Goal: Communication & Community: Answer question/provide support

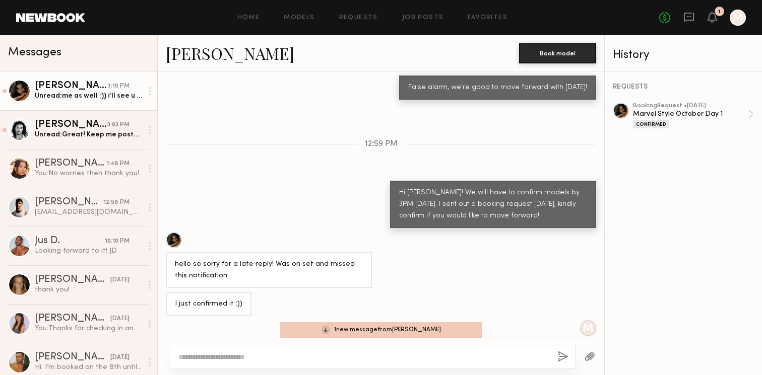
scroll to position [922, 0]
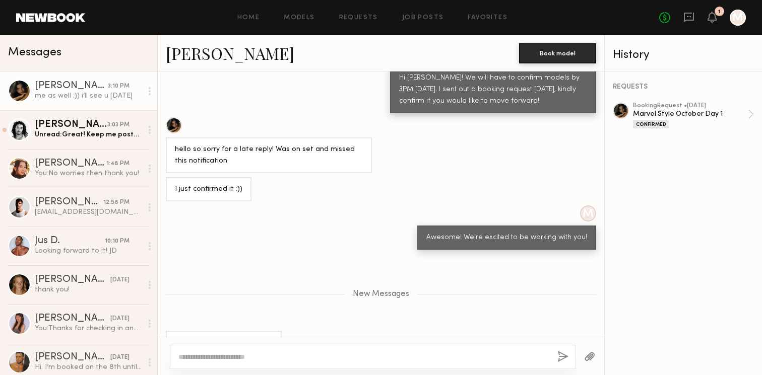
click at [328, 206] on div "M Awesome! We're excited to be working with you!" at bounding box center [381, 228] width 446 height 44
click at [290, 356] on textarea at bounding box center [363, 357] width 371 height 10
click at [716, 13] on div "1" at bounding box center [719, 12] width 10 height 10
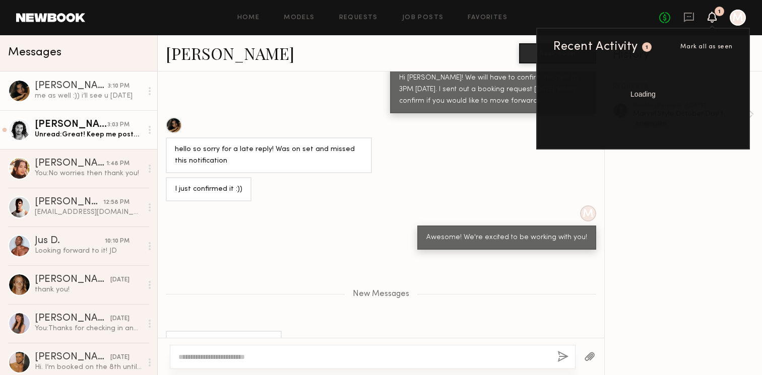
click at [89, 147] on link "[PERSON_NAME] 3:03 PM Unread: Great! Keep me posted on anything that comes up i…" at bounding box center [78, 129] width 157 height 39
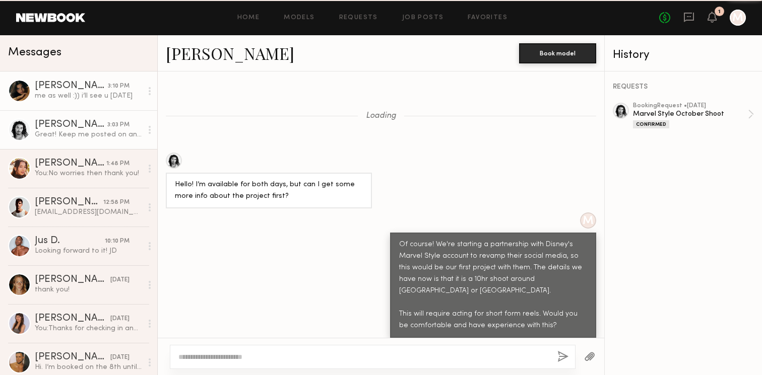
scroll to position [576, 0]
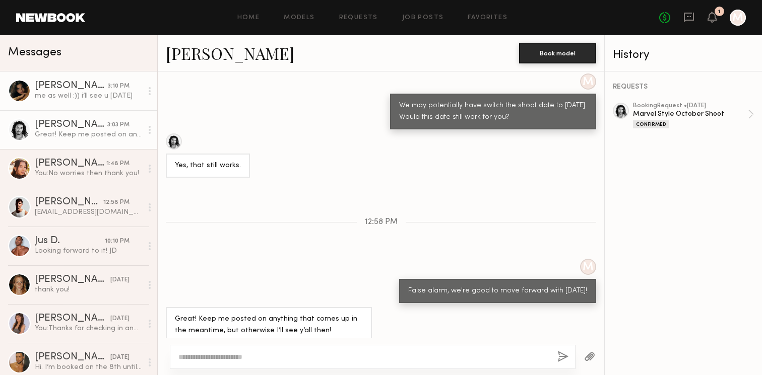
click at [101, 98] on div "me as well :)) i’ll see u [DATE]" at bounding box center [88, 96] width 107 height 10
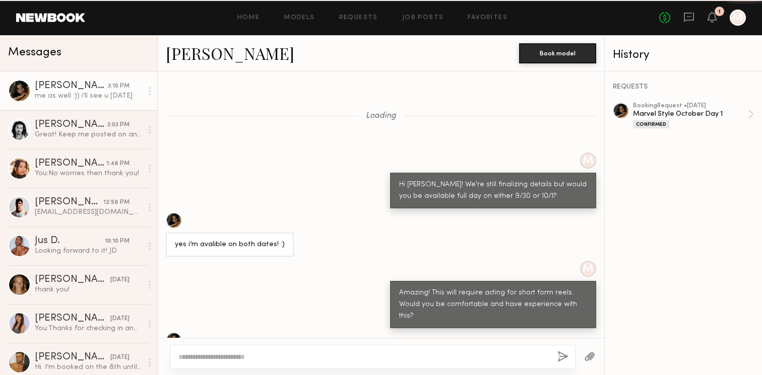
scroll to position [845, 0]
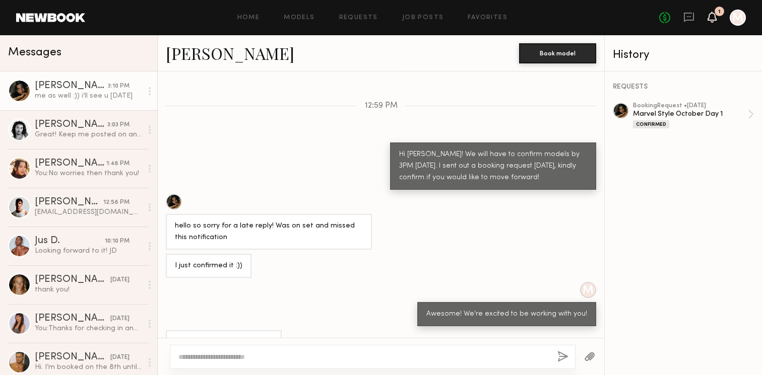
click at [713, 21] on icon at bounding box center [711, 22] width 3 height 2
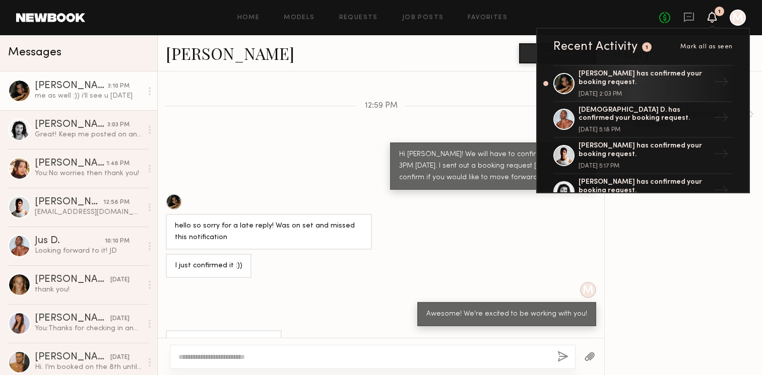
click at [713, 21] on icon at bounding box center [711, 22] width 3 height 2
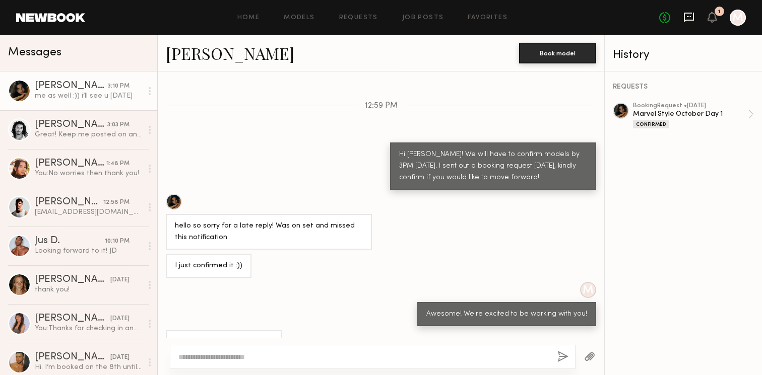
click at [693, 19] on icon at bounding box center [689, 18] width 10 height 10
